Goal: Task Accomplishment & Management: Manage account settings

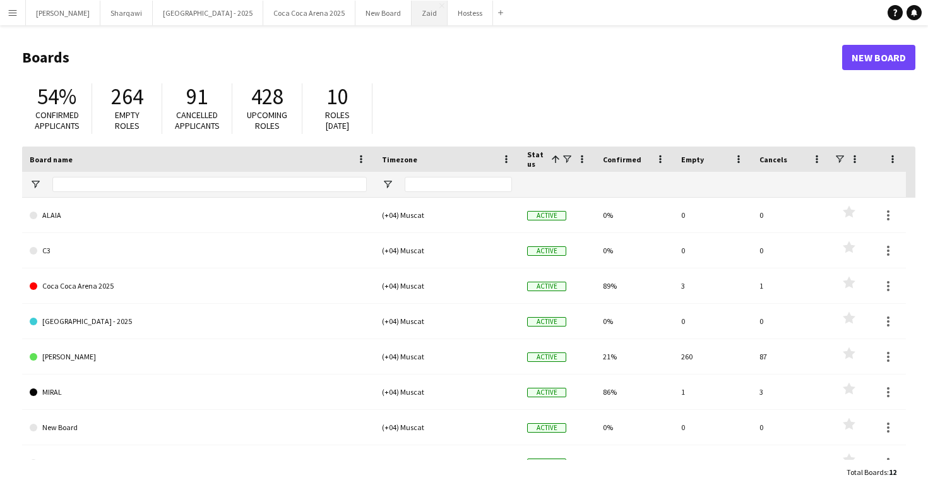
click at [412, 18] on button "Zaid Close" at bounding box center [430, 13] width 36 height 25
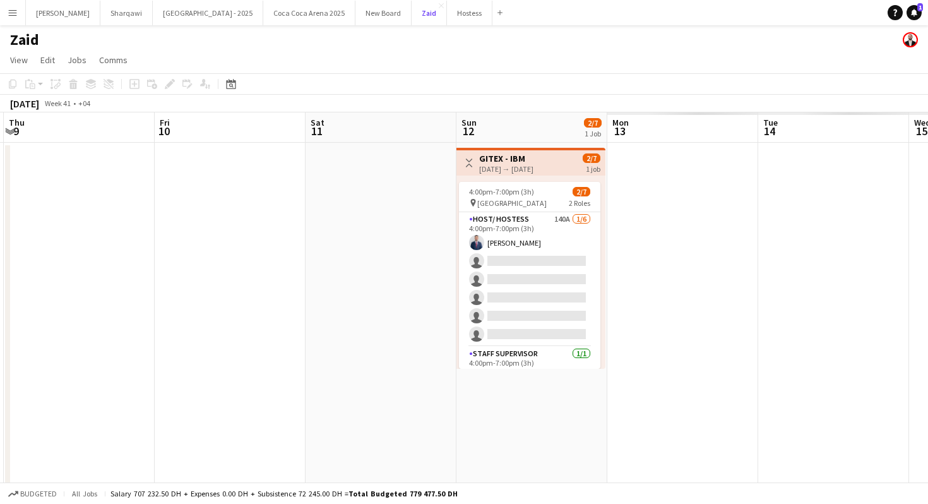
scroll to position [0, 380]
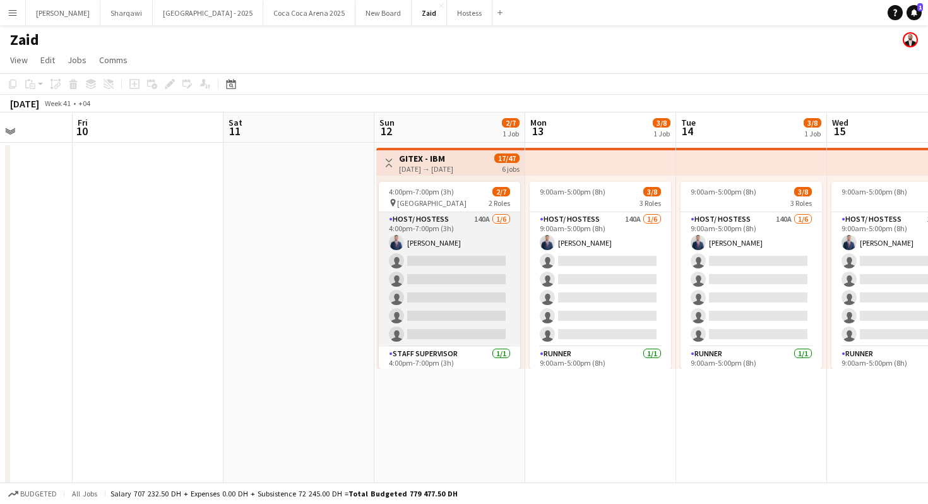
click at [463, 241] on app-card-role "Host/ Hostess 140A [DATE] 4:00pm-7:00pm (3h) [PERSON_NAME] single-neutral-actio…" at bounding box center [449, 279] width 141 height 134
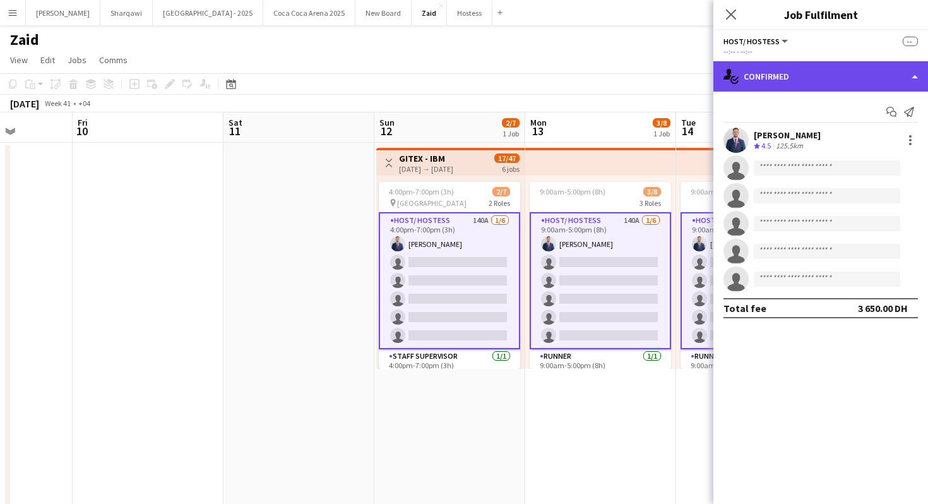
click at [802, 83] on div "single-neutral-actions-check-2 Confirmed" at bounding box center [821, 76] width 215 height 30
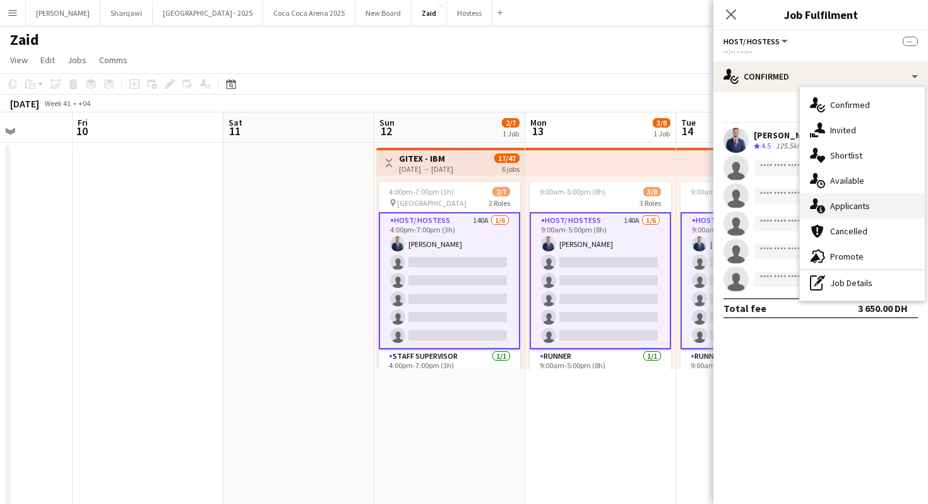
click at [851, 206] on div "single-neutral-actions-information Applicants" at bounding box center [862, 205] width 125 height 25
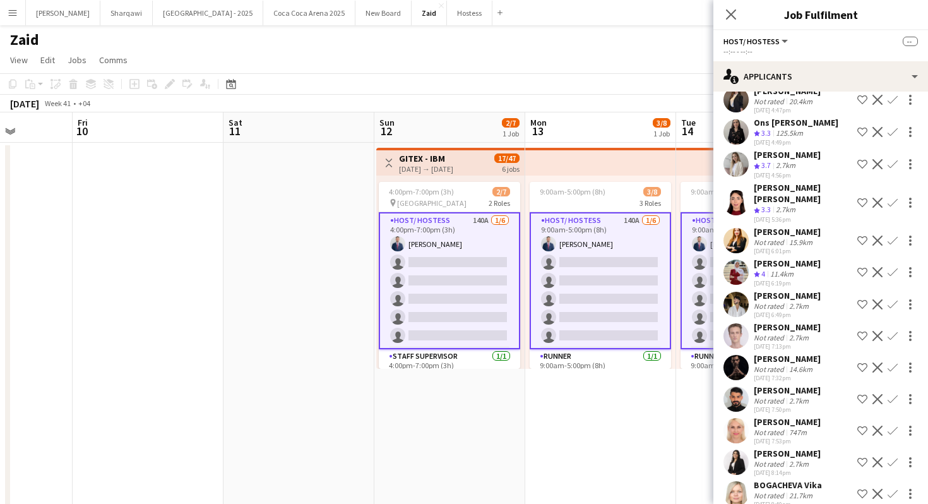
scroll to position [4119, 0]
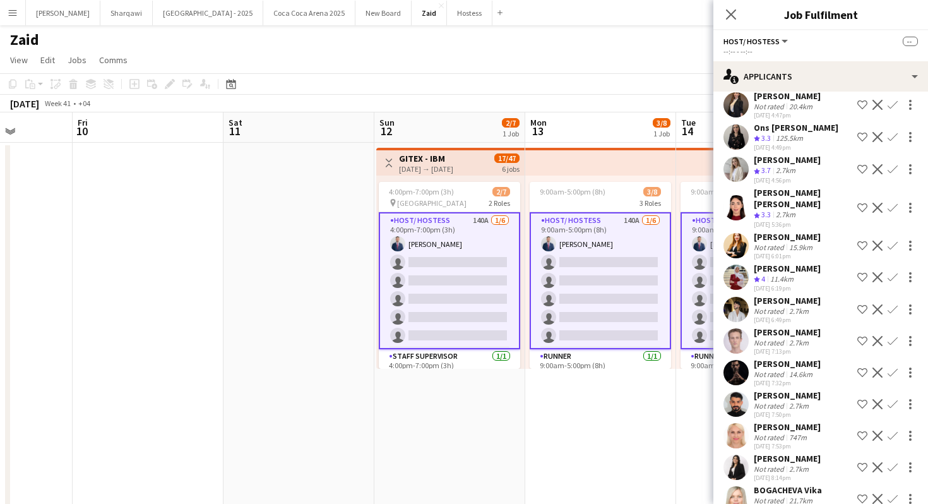
click at [779, 284] on div "[DATE] 6:19pm" at bounding box center [787, 288] width 67 height 8
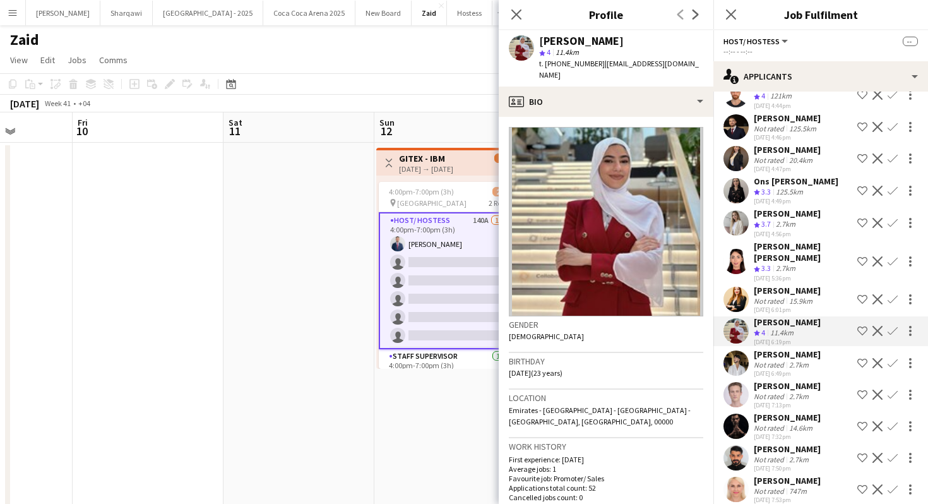
scroll to position [4057, 0]
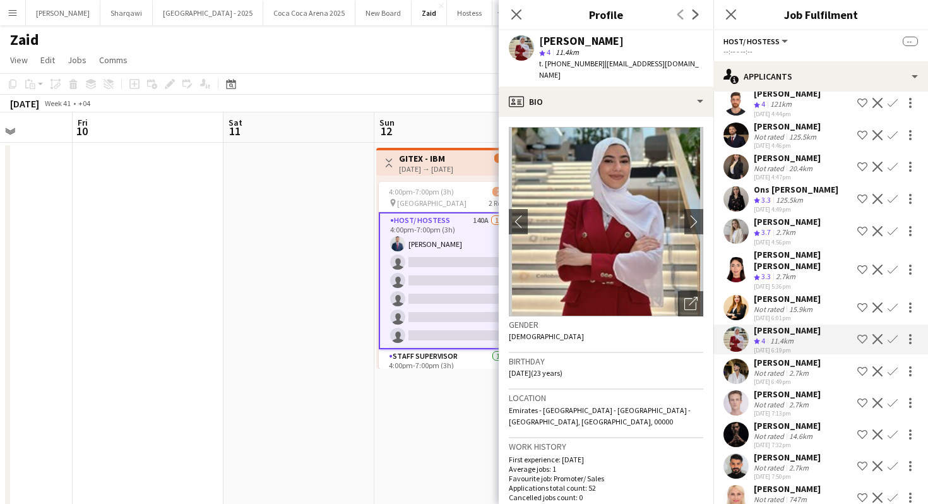
click at [777, 293] on div "[PERSON_NAME]" at bounding box center [787, 298] width 67 height 11
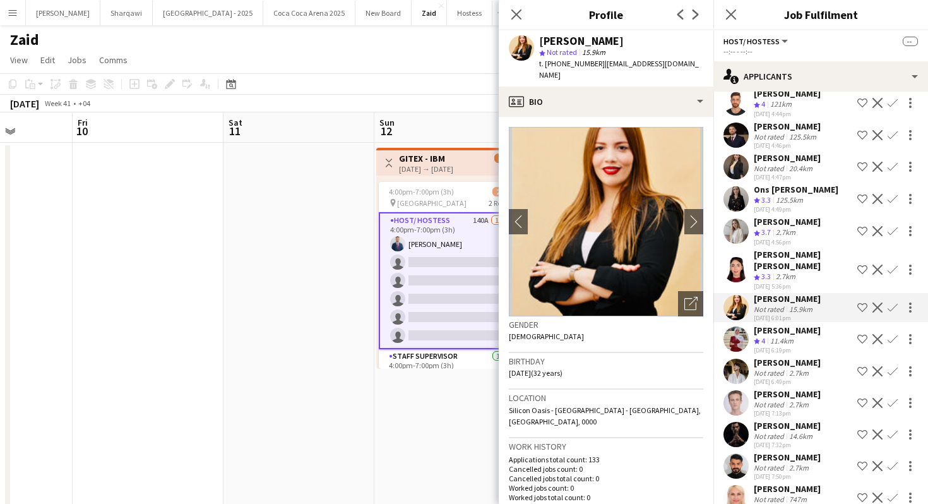
click at [780, 272] on div "2.7km" at bounding box center [785, 277] width 25 height 11
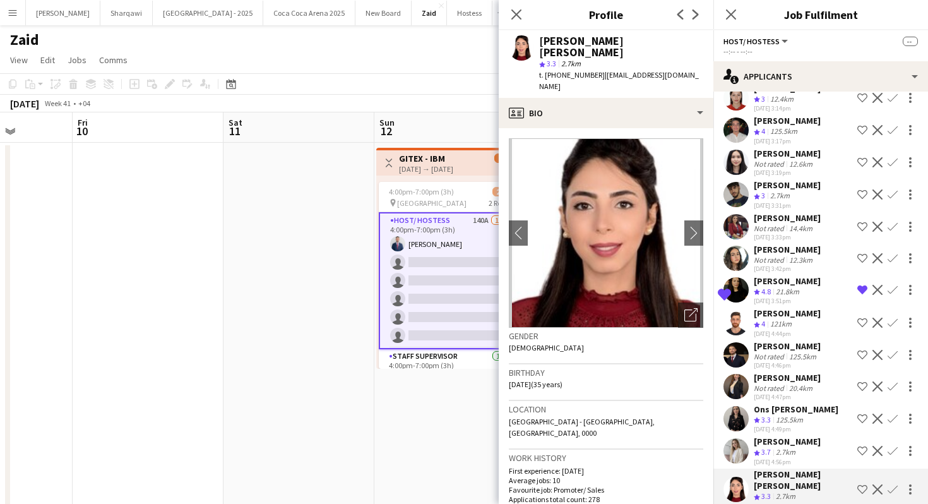
scroll to position [3798, 0]
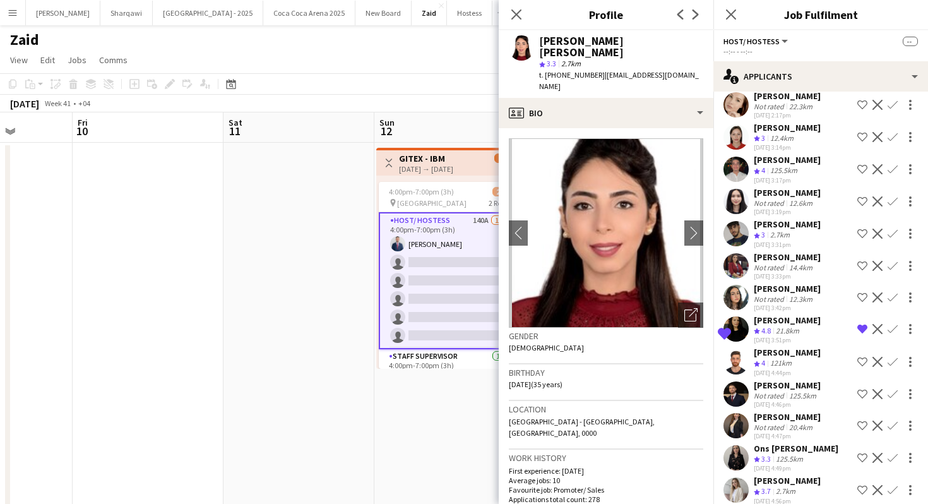
click at [19, 15] on button "Menu" at bounding box center [12, 12] width 25 height 25
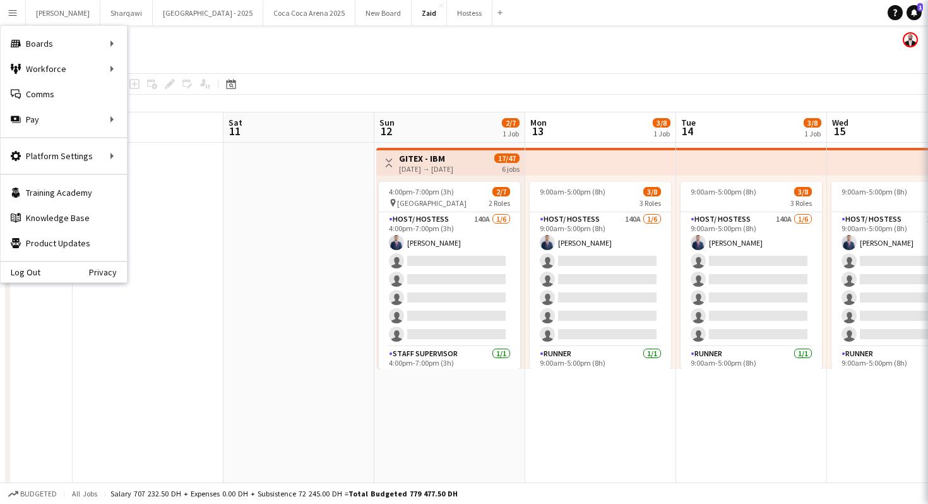
scroll to position [0, 0]
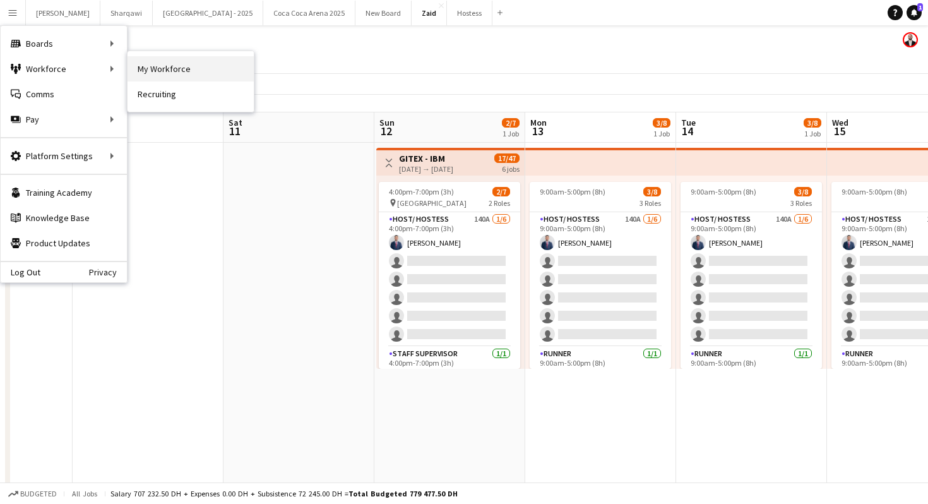
click at [152, 69] on link "My Workforce" at bounding box center [191, 68] width 126 height 25
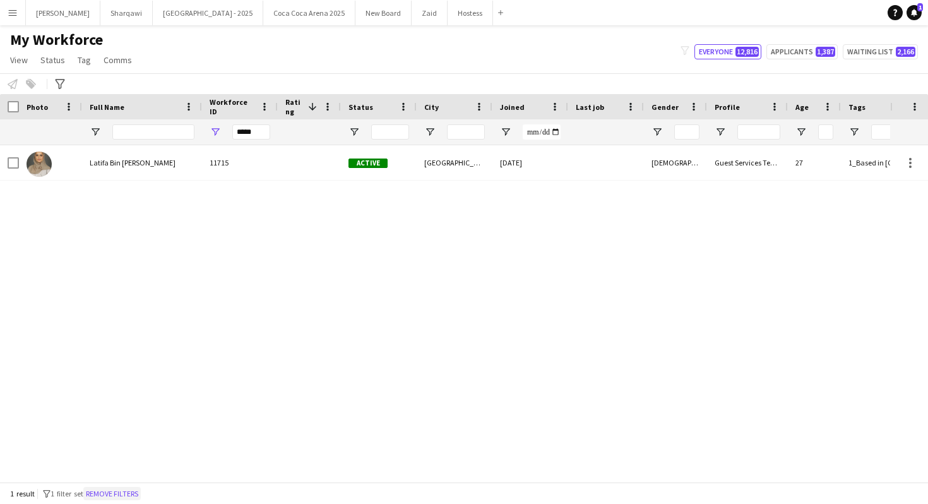
click at [133, 495] on button "Remove filters" at bounding box center [111, 494] width 57 height 14
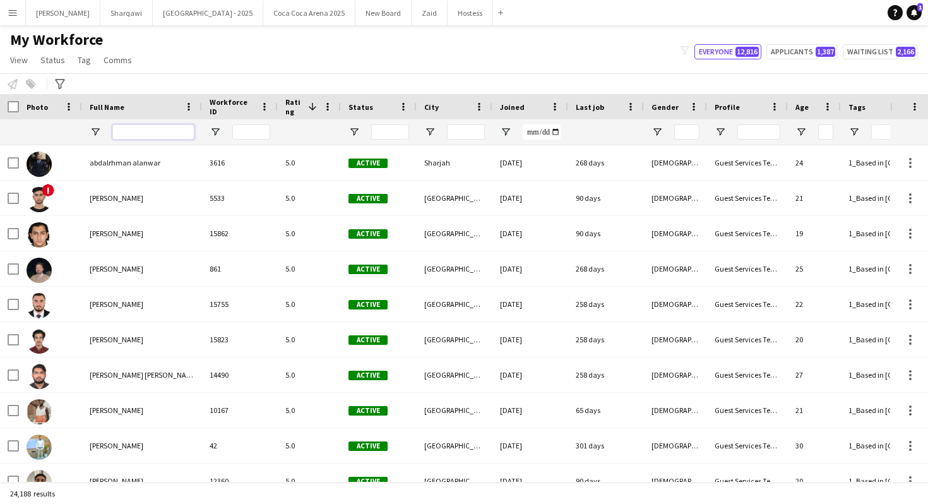
click at [140, 132] on input "Full Name Filter Input" at bounding box center [153, 131] width 82 height 15
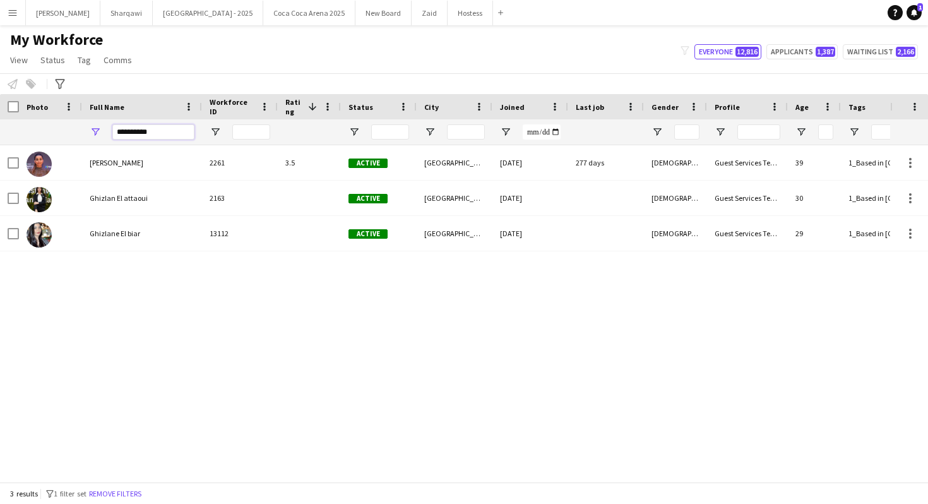
type input "**********"
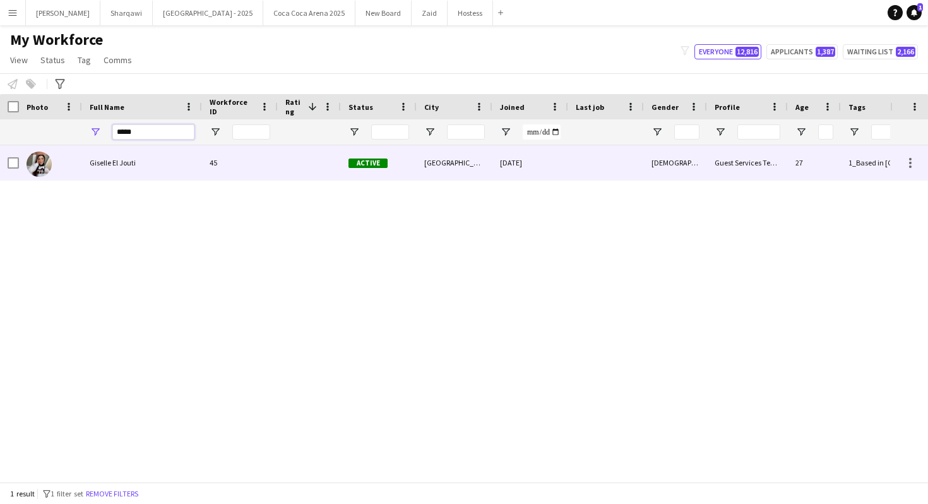
type input "*****"
click at [139, 169] on div "Giselle El Jouti" at bounding box center [142, 162] width 120 height 35
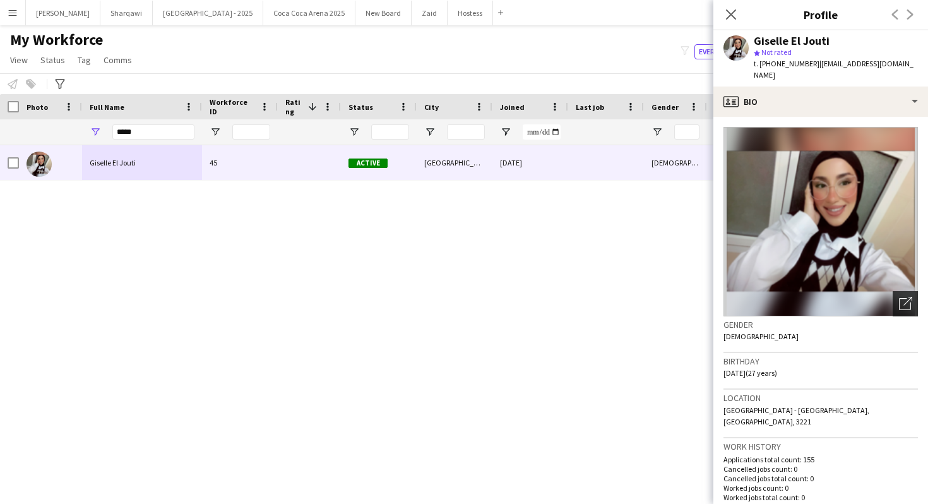
click at [906, 297] on icon "Open photos pop-in" at bounding box center [905, 303] width 13 height 13
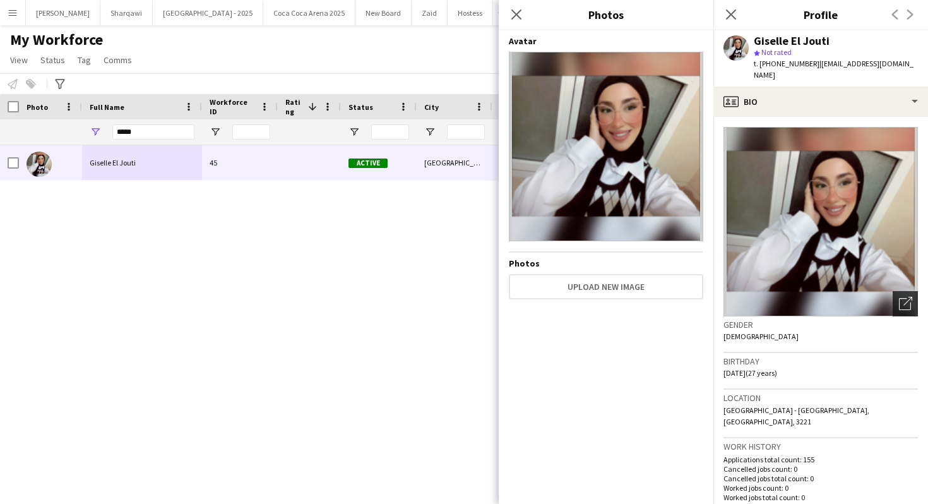
click at [906, 297] on icon "Open photos pop-in" at bounding box center [905, 303] width 13 height 13
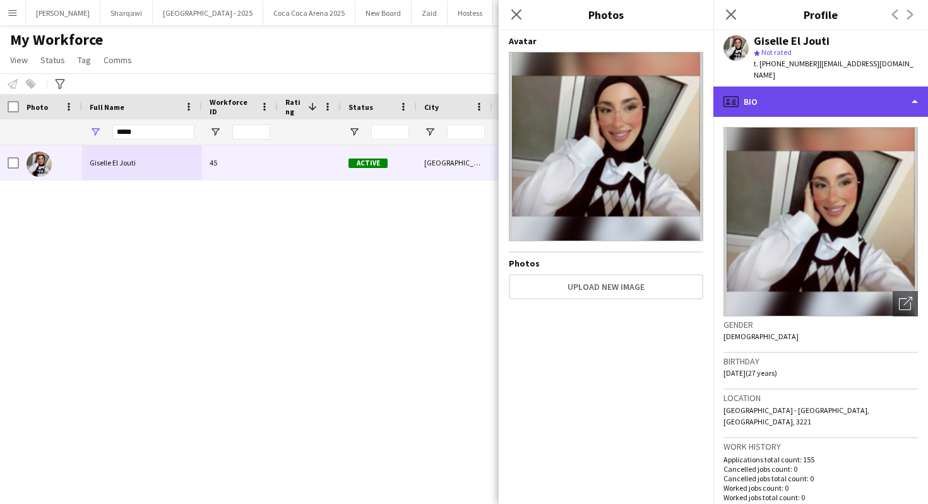
click at [863, 87] on div "profile Bio" at bounding box center [821, 102] width 215 height 30
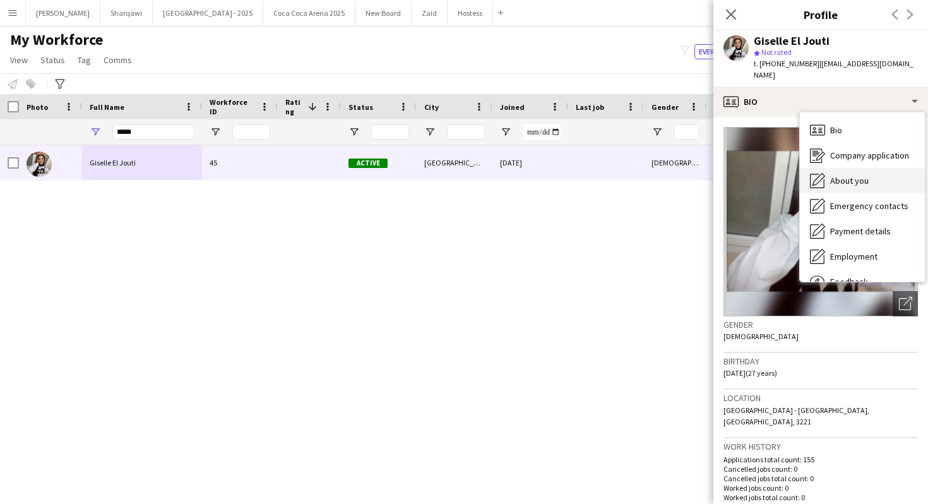
click at [854, 175] on span "About you" at bounding box center [849, 180] width 39 height 11
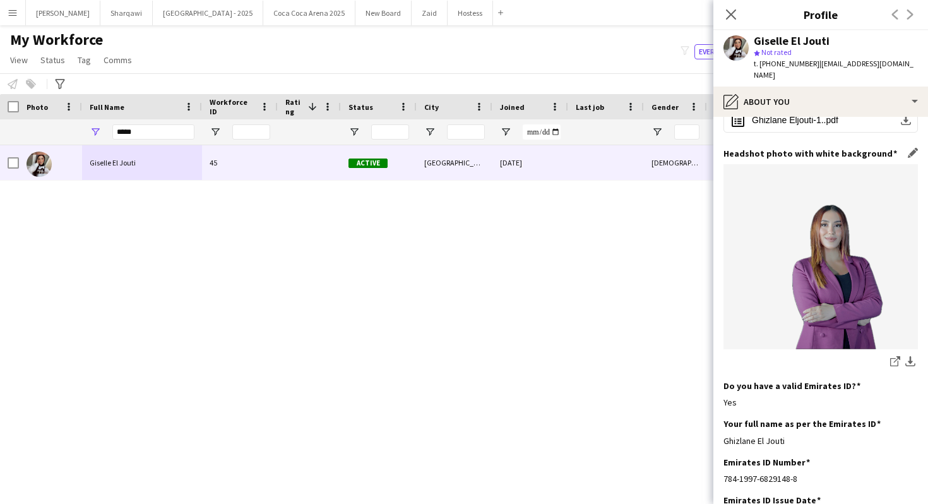
scroll to position [153, 0]
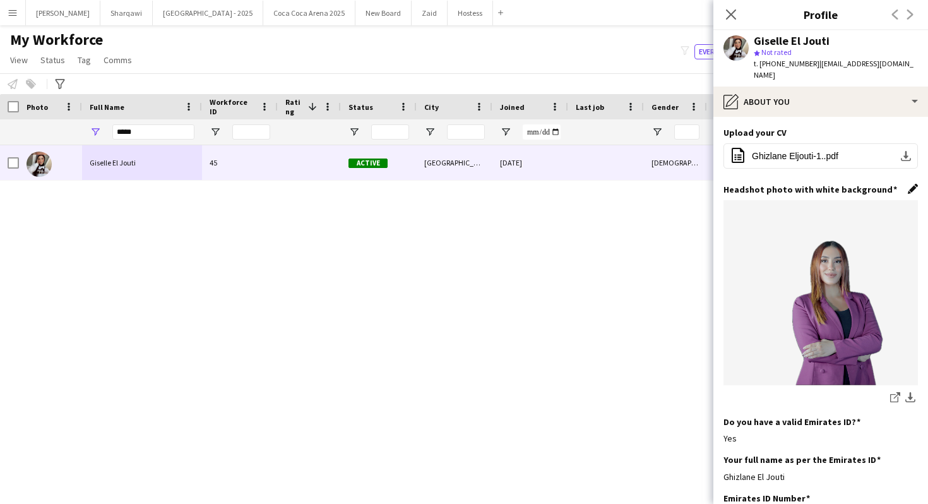
click at [913, 184] on app-icon "Edit this field" at bounding box center [913, 189] width 10 height 10
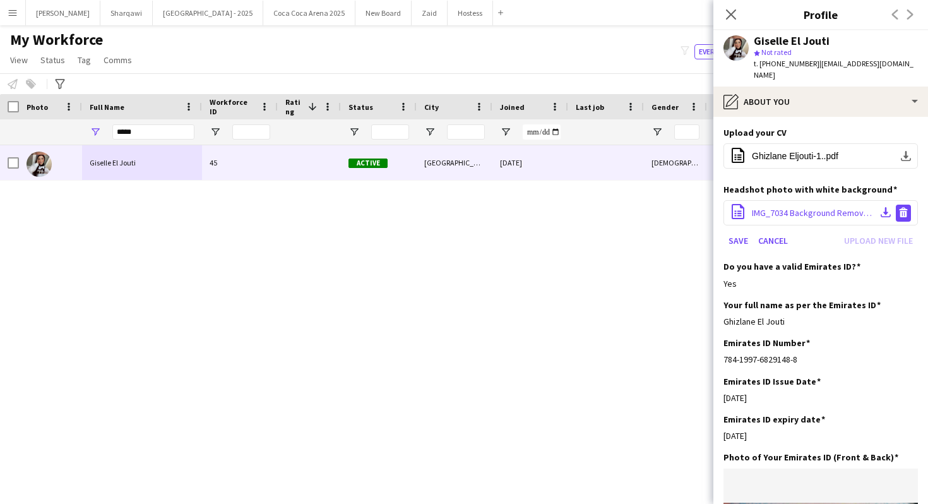
click at [907, 207] on app-icon "Delete file" at bounding box center [904, 213] width 10 height 12
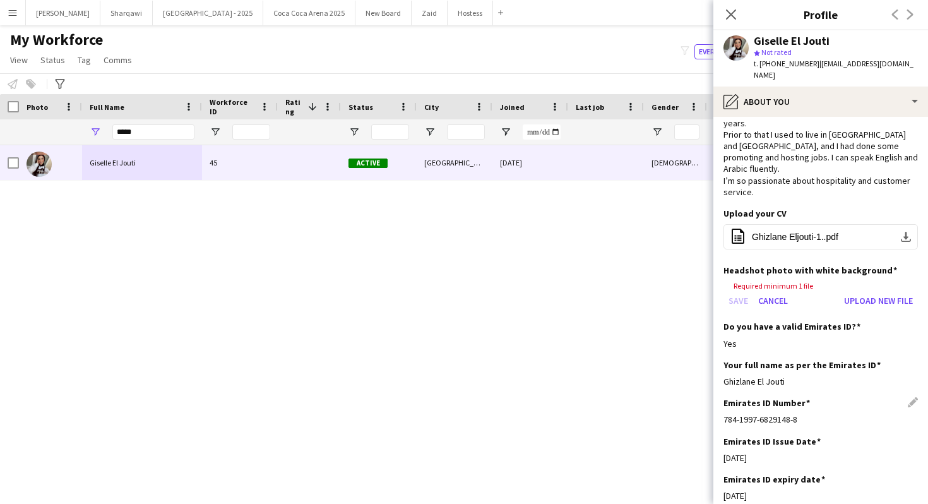
scroll to position [0, 0]
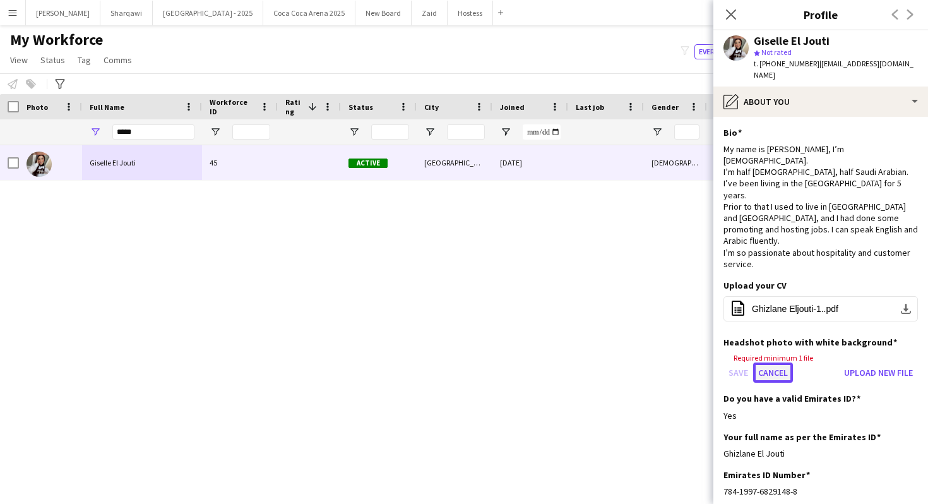
click at [791, 362] on button "Cancel" at bounding box center [773, 372] width 40 height 20
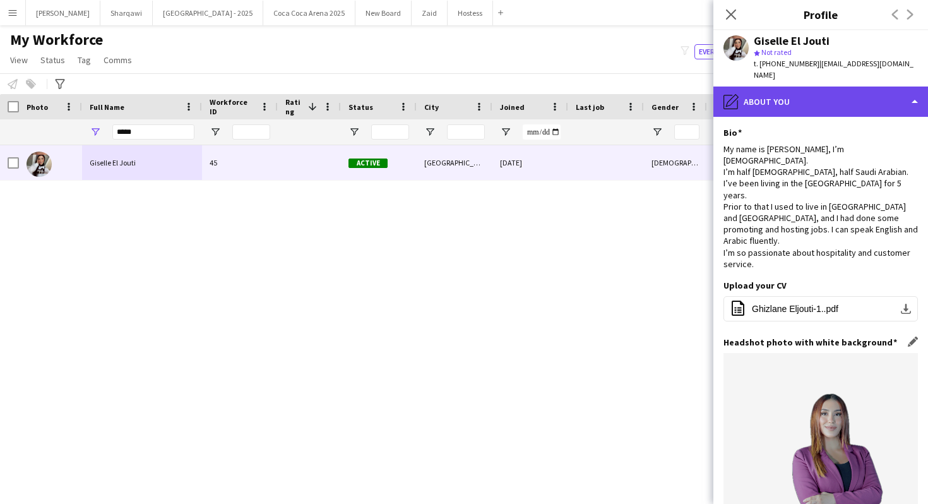
click at [810, 87] on div "pencil4 About you" at bounding box center [821, 102] width 215 height 30
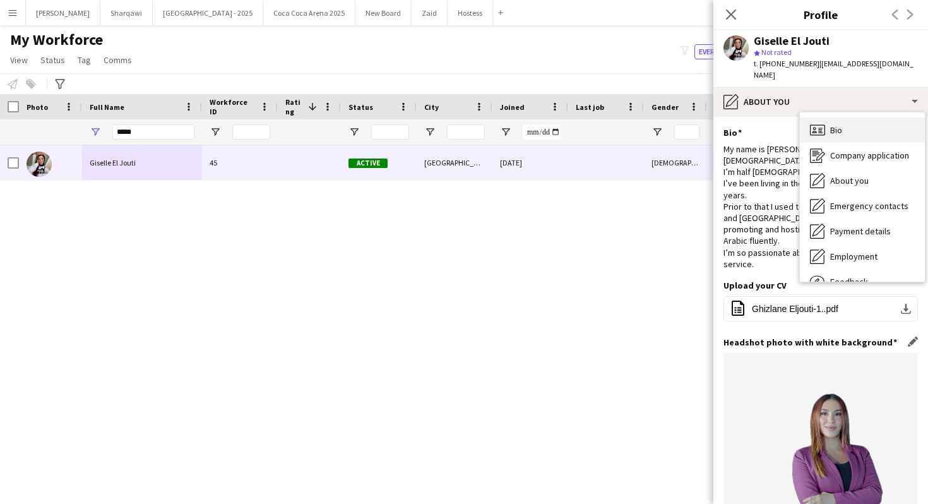
click at [840, 124] on span "Bio" at bounding box center [836, 129] width 12 height 11
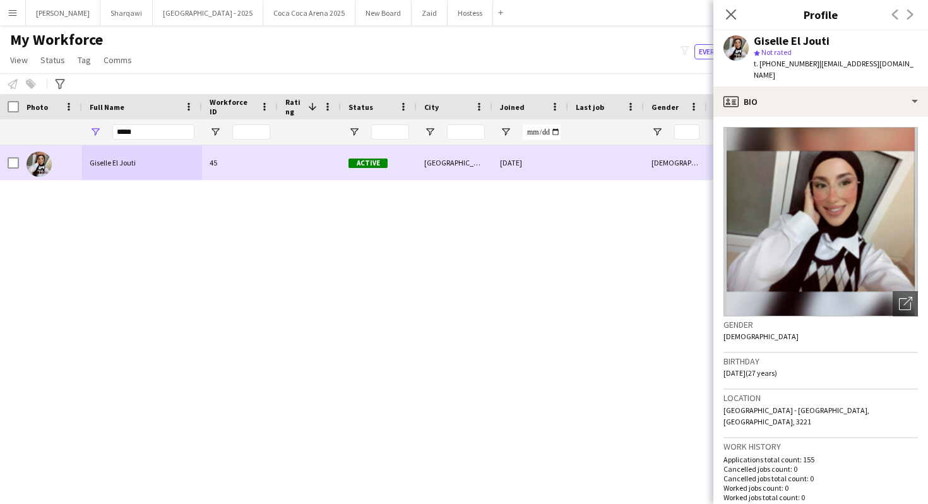
click at [470, 164] on div "[GEOGRAPHIC_DATA]" at bounding box center [455, 162] width 76 height 35
